Goal: Task Accomplishment & Management: Use online tool/utility

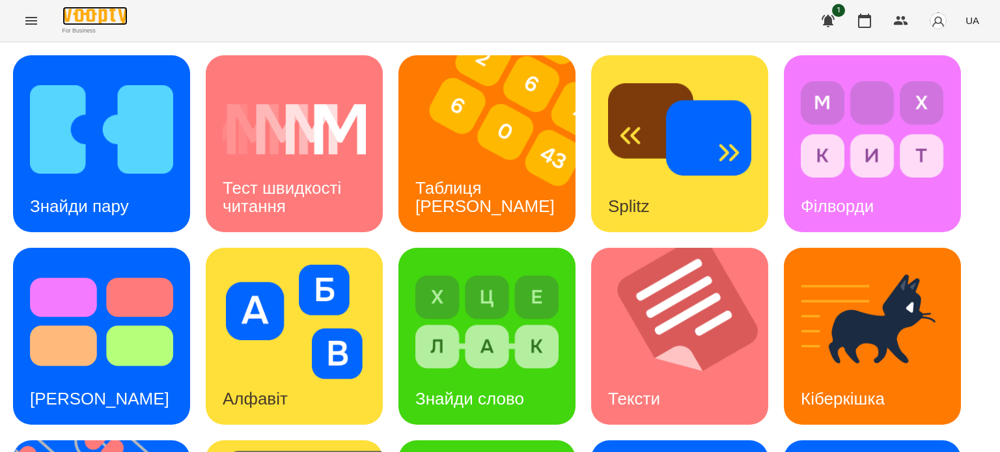
click at [101, 10] on img at bounding box center [94, 16] width 65 height 19
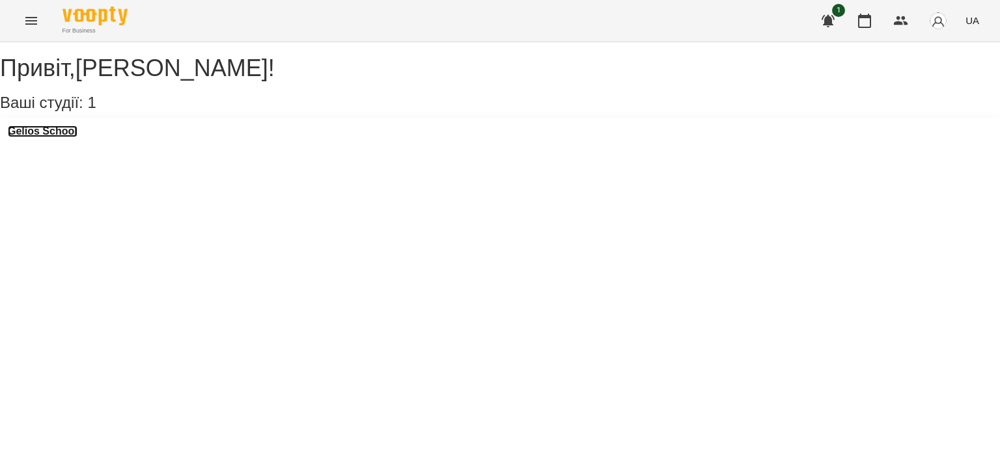
click at [73, 137] on h3 "Gelios School" at bounding box center [43, 132] width 70 height 12
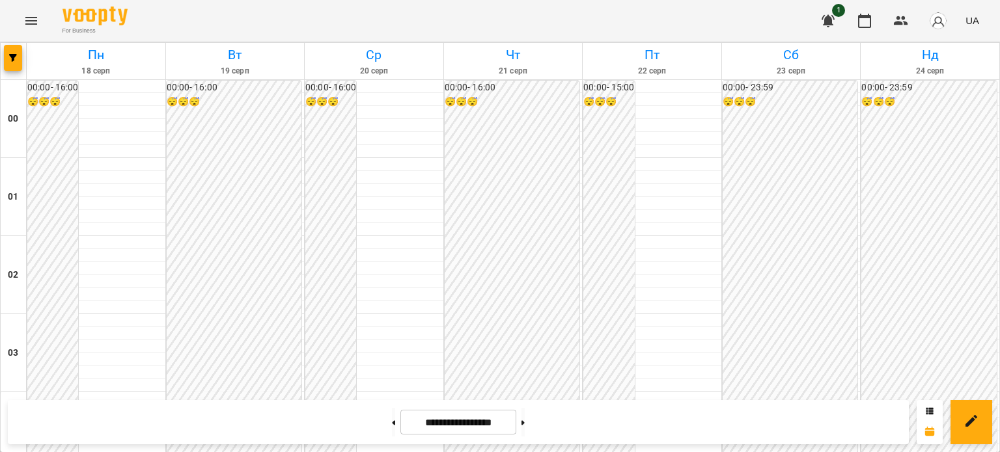
scroll to position [1432, 0]
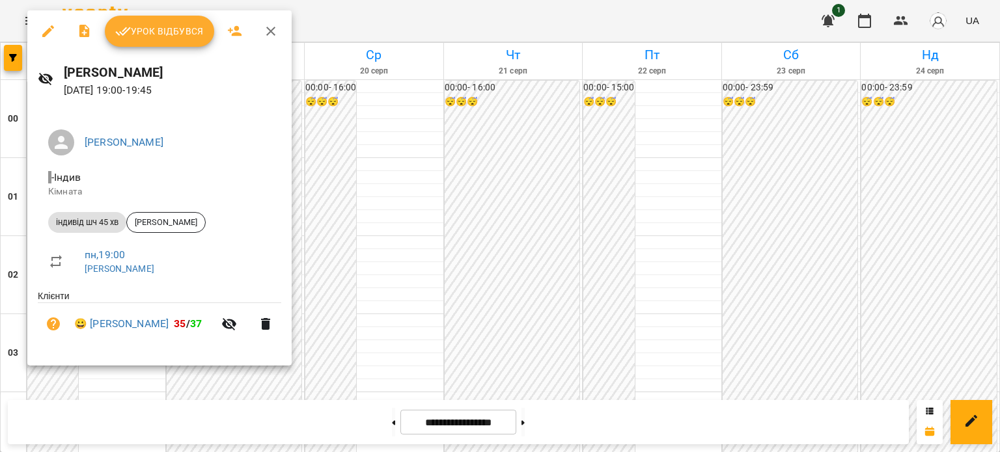
click at [193, 33] on span "Урок відбувся" at bounding box center [159, 31] width 88 height 16
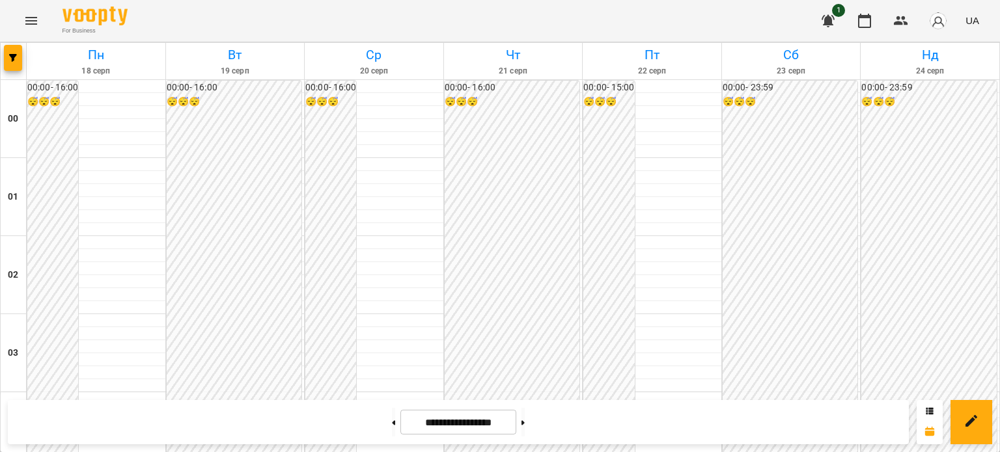
scroll to position [1367, 0]
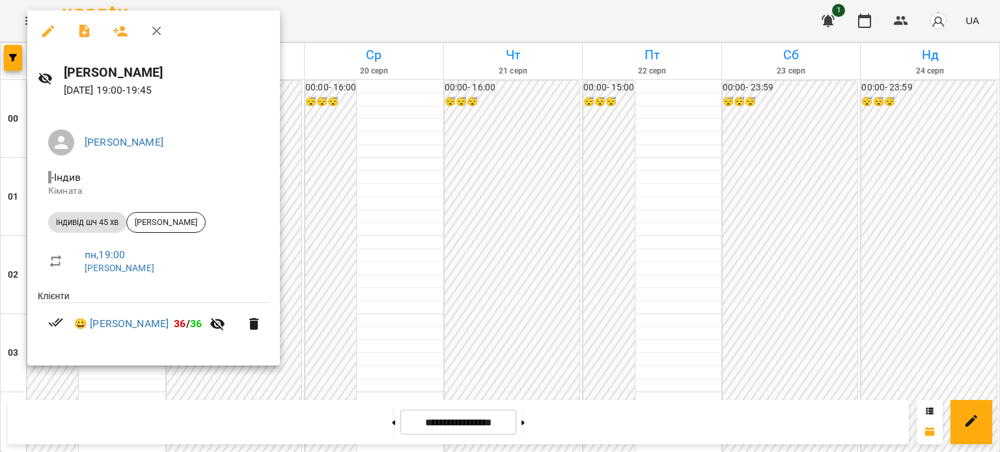
click at [375, 207] on div at bounding box center [500, 226] width 1000 height 452
